Goal: Find specific page/section: Find specific page/section

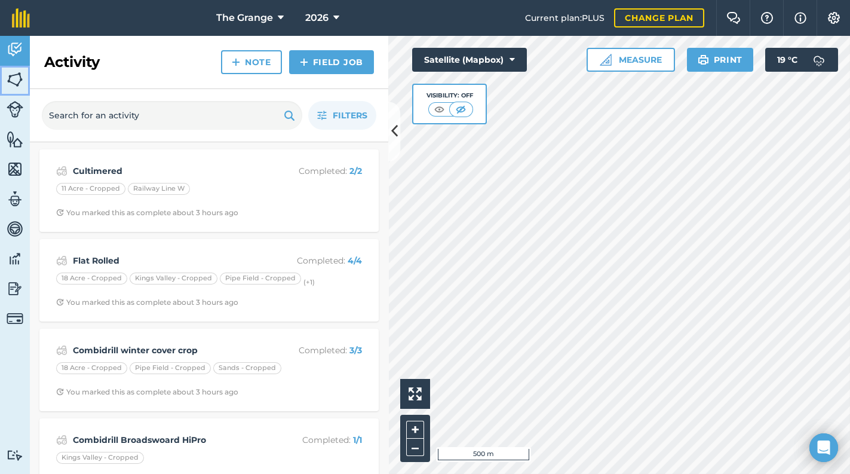
click at [19, 75] on img at bounding box center [15, 79] width 17 height 18
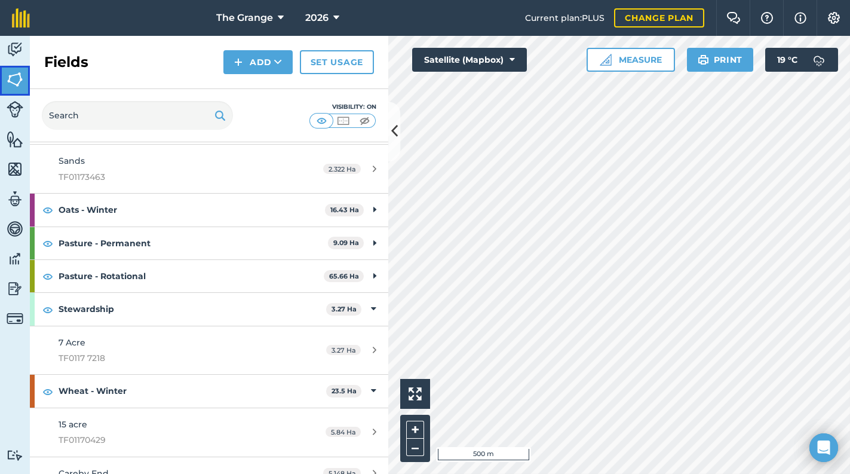
scroll to position [313, 0]
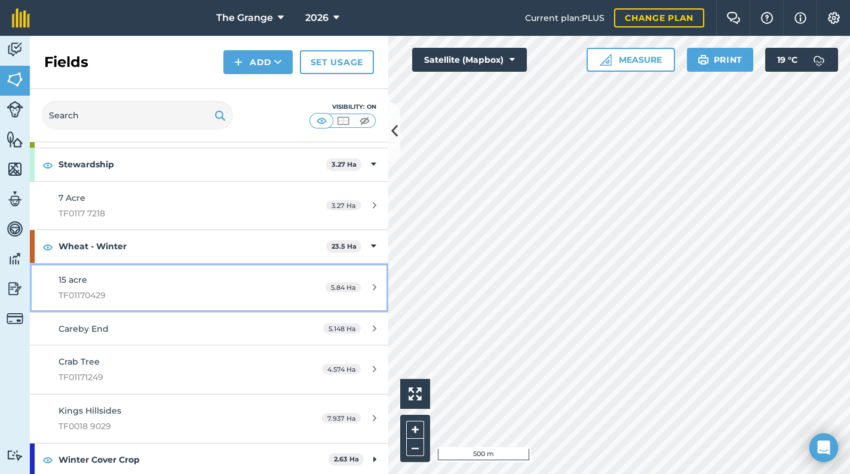
click at [173, 291] on span "TF01170429" at bounding box center [171, 294] width 225 height 13
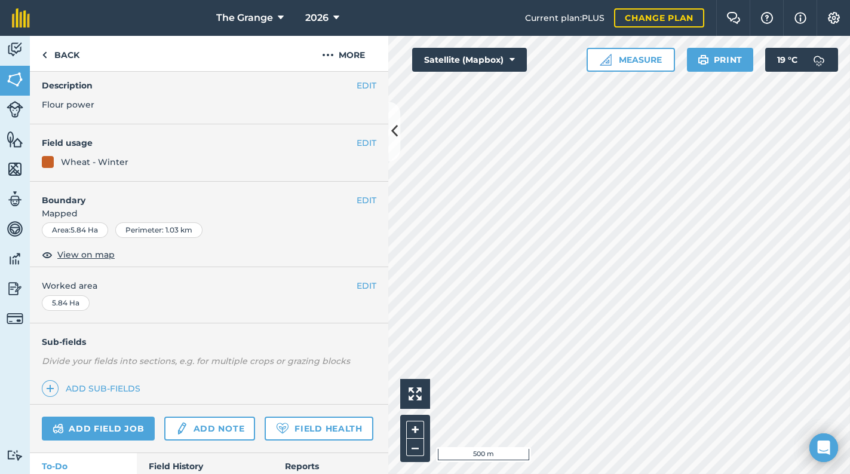
scroll to position [134, 0]
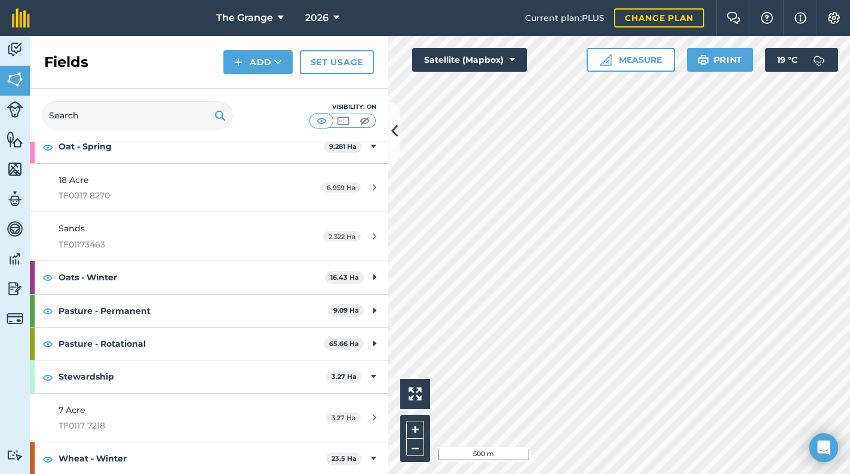
scroll to position [313, 0]
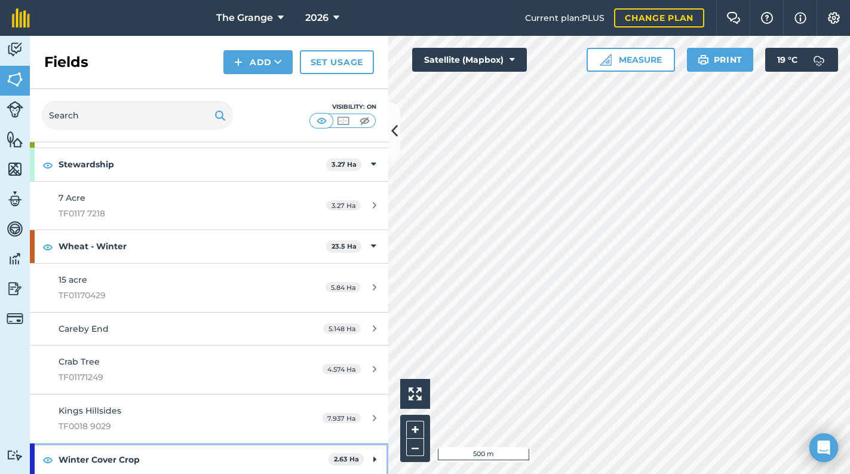
click at [209, 453] on strong "Winter Cover Crop" at bounding box center [194, 459] width 270 height 32
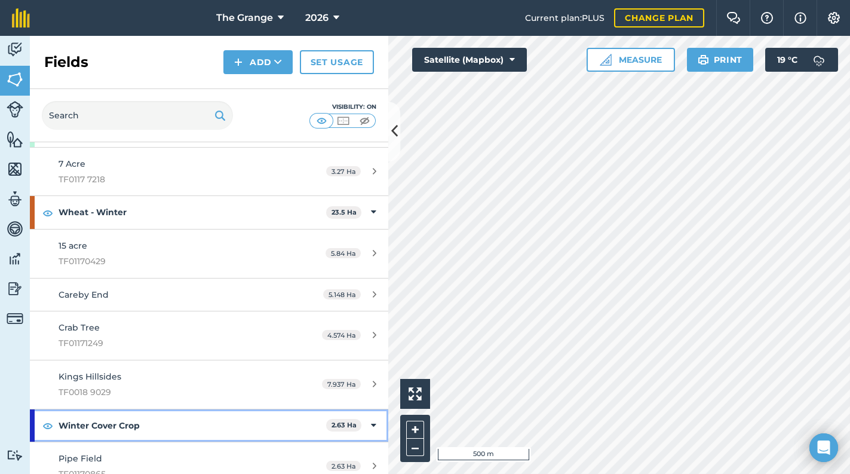
scroll to position [361, 0]
